Goal: Ask a question: Seek information or help from site administrators or community

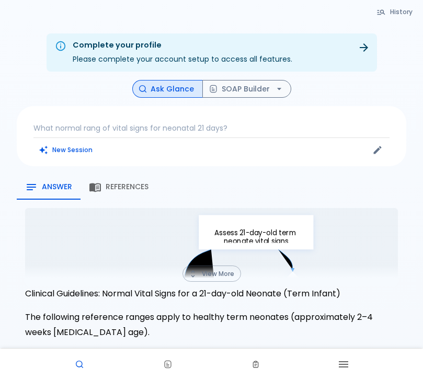
click at [123, 123] on p "What normal rang of vital signs for neonatal 21 days?" at bounding box center [211, 128] width 356 height 10
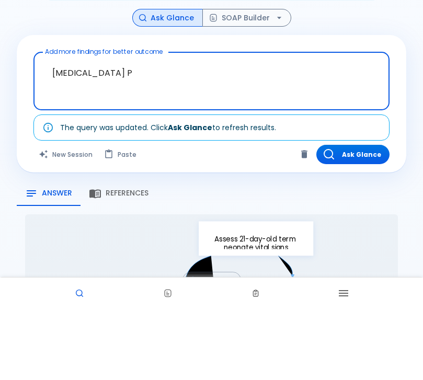
type textarea "[MEDICAL_DATA] PK"
click at [364, 216] on button "Ask Glance" at bounding box center [352, 225] width 73 height 19
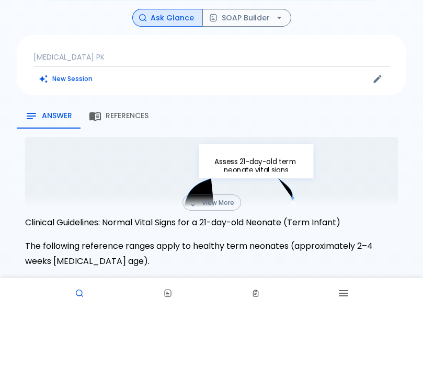
scroll to position [71, 0]
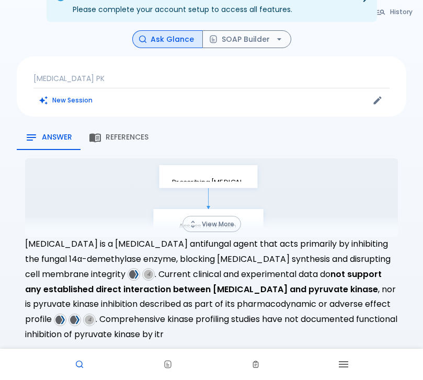
scroll to position [79, 0]
click at [219, 216] on button "View More" at bounding box center [211, 224] width 58 height 16
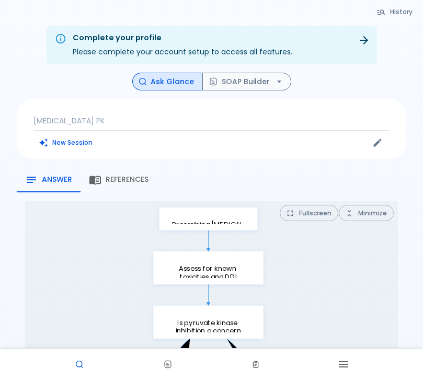
scroll to position [0, 0]
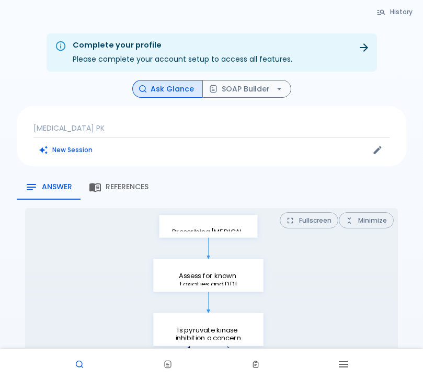
click at [122, 128] on p "[MEDICAL_DATA] PK" at bounding box center [211, 128] width 356 height 10
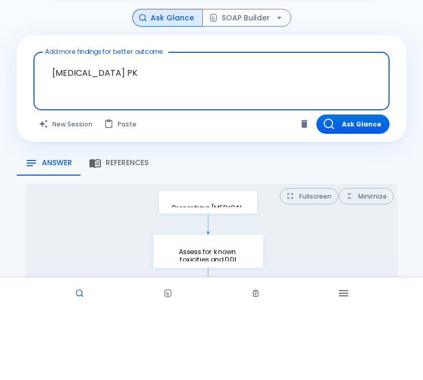
click at [130, 127] on textarea "[MEDICAL_DATA] PK" at bounding box center [211, 143] width 341 height 33
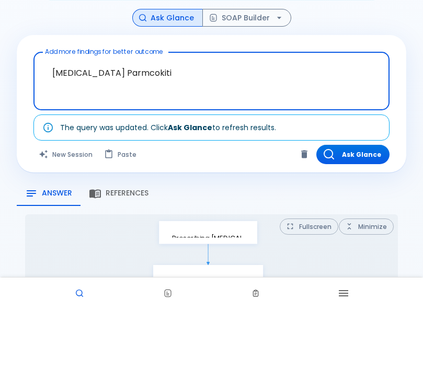
type textarea "[MEDICAL_DATA] Parmcokitic"
click at [362, 216] on button "Ask Glance" at bounding box center [352, 225] width 73 height 19
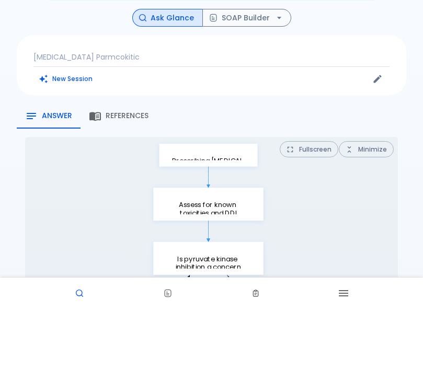
scroll to position [71, 0]
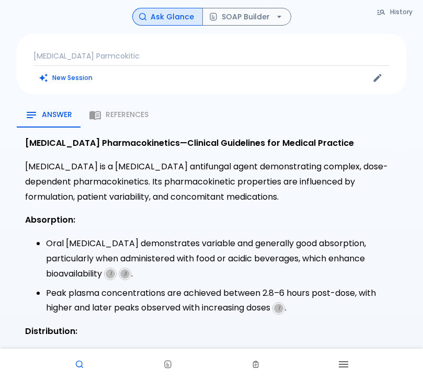
scroll to position [71, 0]
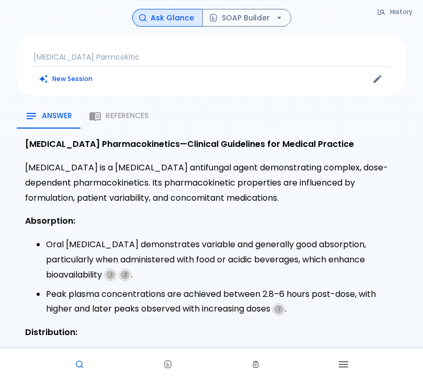
click at [108, 277] on li "Oral [MEDICAL_DATA] demonstrates variable and generally good absorption, partic…" at bounding box center [222, 259] width 352 height 45
click at [115, 270] on span "1" at bounding box center [110, 274] width 9 height 9
click at [109, 274] on img at bounding box center [110, 274] width 9 height 9
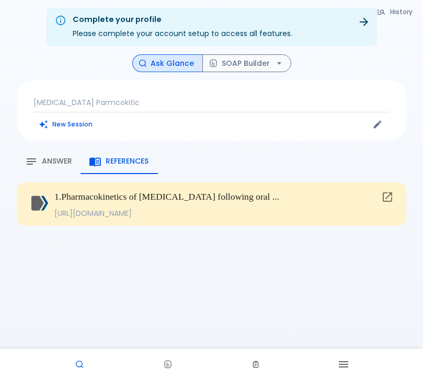
scroll to position [22, 0]
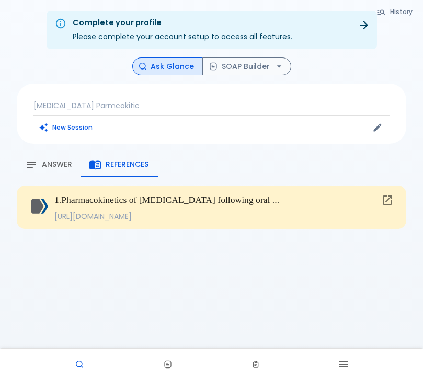
click at [114, 214] on p "[URL][DOMAIN_NAME]" at bounding box center [215, 216] width 322 height 10
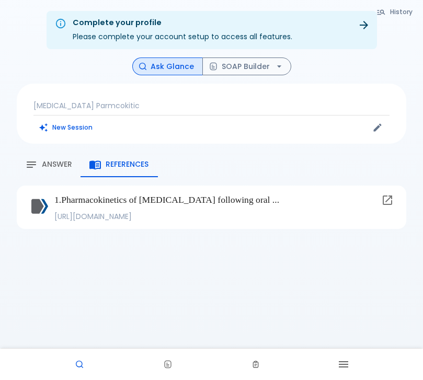
click at [195, 215] on p "[URL][DOMAIN_NAME]" at bounding box center [215, 216] width 322 height 10
click at [95, 219] on p "[URL][DOMAIN_NAME]" at bounding box center [215, 216] width 322 height 10
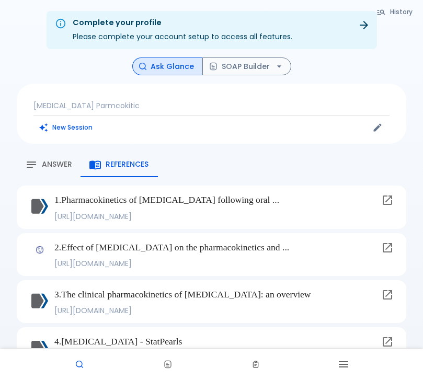
click at [390, 198] on icon at bounding box center [387, 200] width 13 height 13
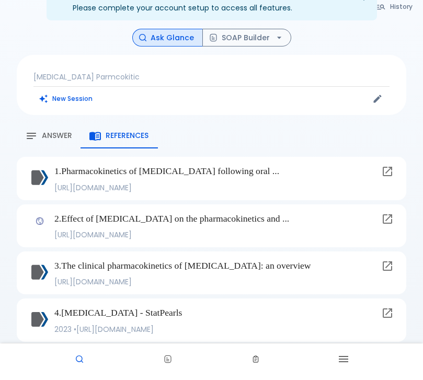
scroll to position [46, 0]
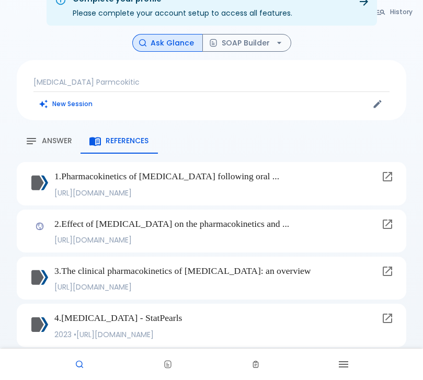
click at [382, 224] on icon at bounding box center [386, 223] width 9 height 9
click at [392, 266] on icon at bounding box center [386, 270] width 9 height 9
click at [380, 308] on link at bounding box center [387, 318] width 21 height 21
click at [69, 136] on span "Answer" at bounding box center [57, 140] width 30 height 9
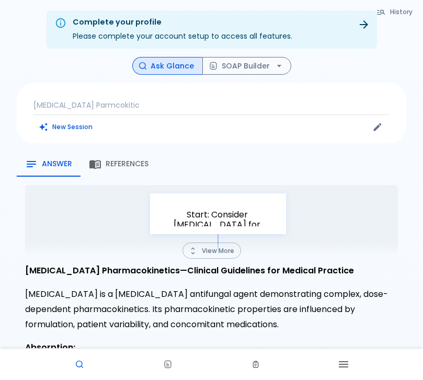
scroll to position [0, 0]
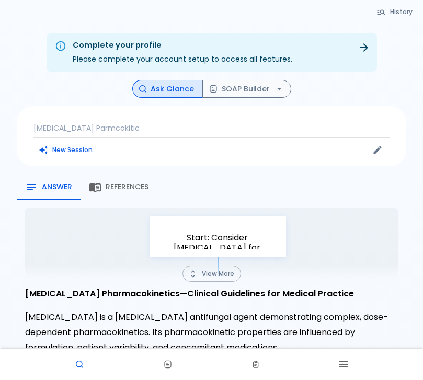
click at [225, 123] on p "[MEDICAL_DATA] Parmcokitic" at bounding box center [211, 128] width 356 height 10
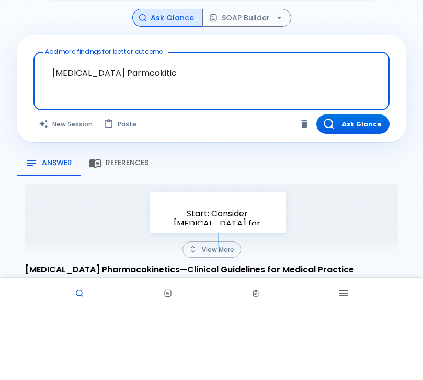
click at [128, 127] on textarea "[MEDICAL_DATA] Parmcokitic" at bounding box center [211, 143] width 341 height 33
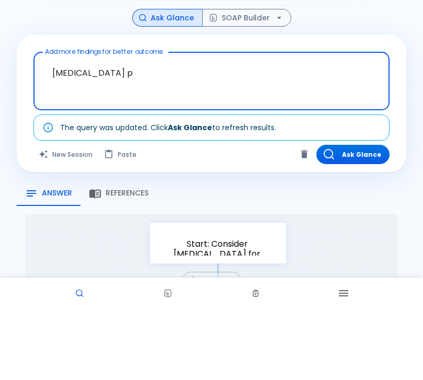
type textarea "[MEDICAL_DATA] ph"
click at [359, 216] on button "Ask Glance" at bounding box center [352, 225] width 73 height 19
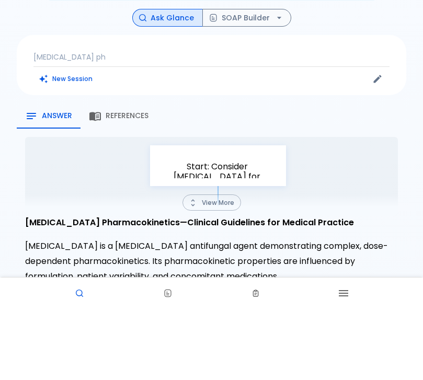
scroll to position [71, 0]
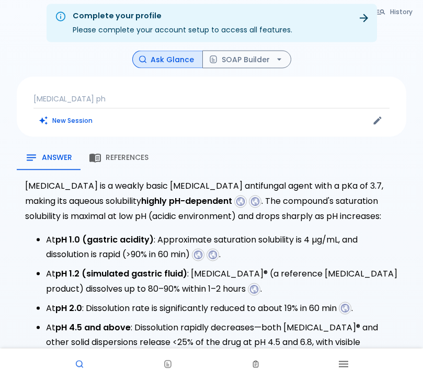
click at [125, 159] on span "References" at bounding box center [127, 157] width 43 height 9
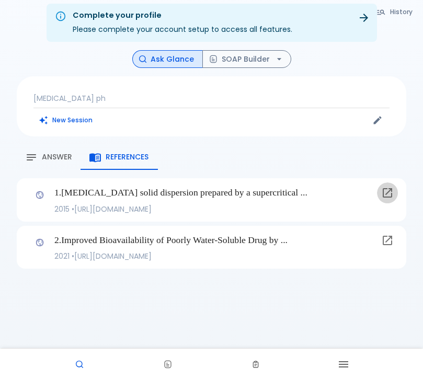
click at [385, 193] on icon at bounding box center [387, 192] width 13 height 13
click at [397, 242] on link at bounding box center [387, 240] width 21 height 21
click at [66, 141] on div "History Ask Glance SOAP Builder [MEDICAL_DATA] ph New Session Answer References…" at bounding box center [211, 163] width 414 height 227
click at [62, 159] on span "Answer" at bounding box center [57, 157] width 30 height 9
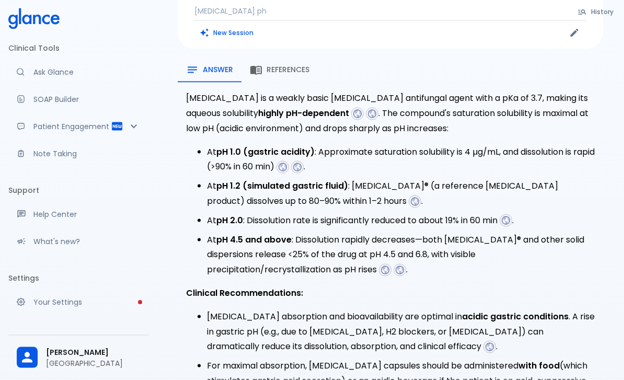
scroll to position [0, 0]
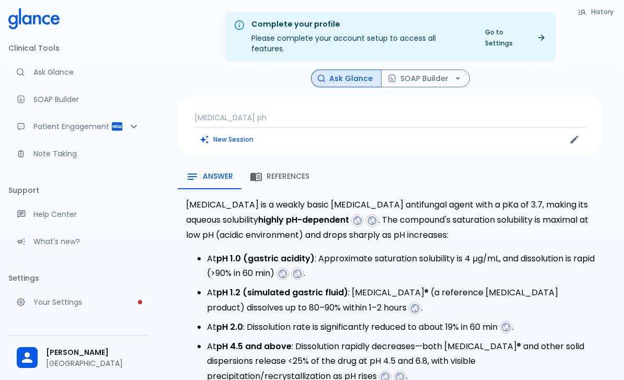
click at [282, 112] on p "[MEDICAL_DATA] ph" at bounding box center [390, 117] width 392 height 10
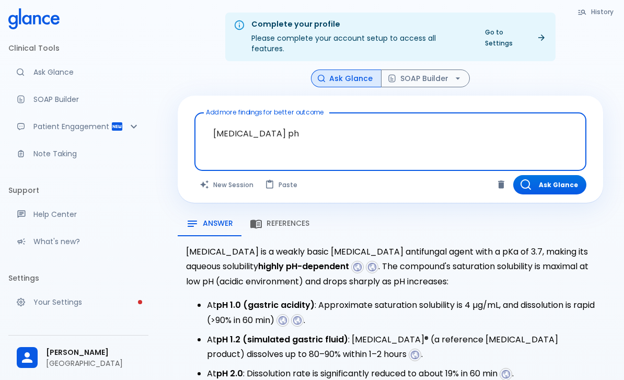
click at [289, 120] on textarea "[MEDICAL_DATA] ph" at bounding box center [390, 133] width 377 height 33
click at [319, 131] on textarea "[MEDICAL_DATA] ph" at bounding box center [390, 133] width 377 height 33
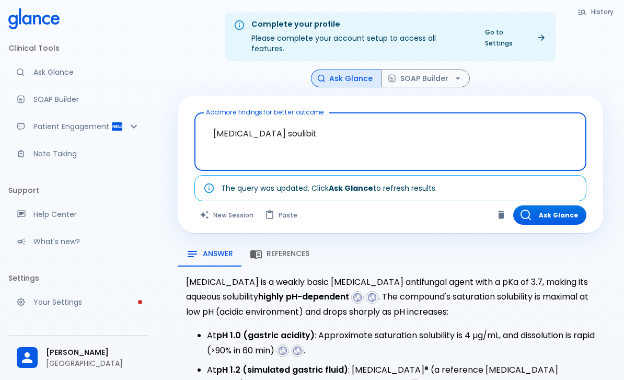
type textarea "[MEDICAL_DATA] soulibity"
click at [422, 205] on button "Ask Glance" at bounding box center [549, 214] width 73 height 19
